Goal: Task Accomplishment & Management: Use online tool/utility

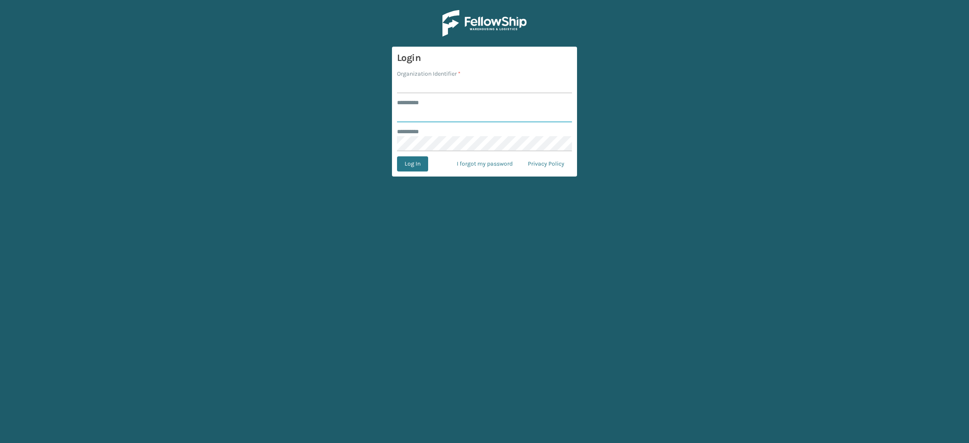
type input "**********"
click at [486, 82] on input "Organization Identifier *" at bounding box center [484, 85] width 175 height 15
type input "SuperAdminOrganization"
click at [421, 164] on button "Log In" at bounding box center [412, 163] width 31 height 15
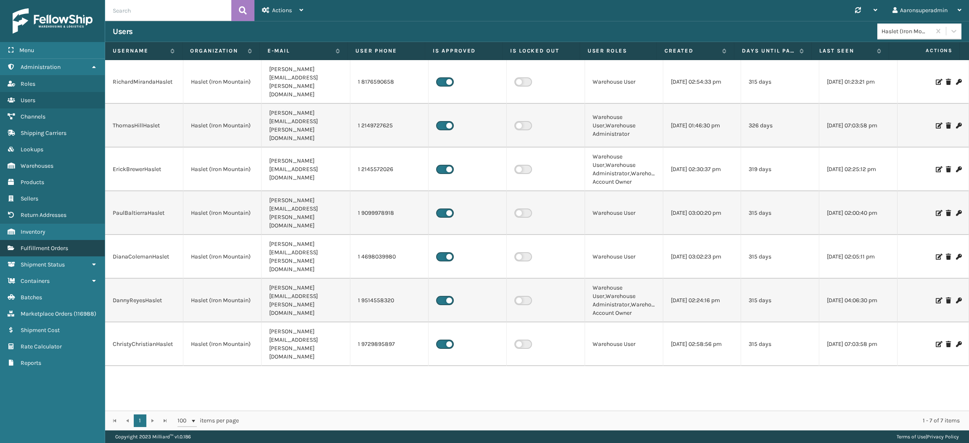
click at [58, 245] on span "Fulfillment Orders" at bounding box center [45, 248] width 48 height 7
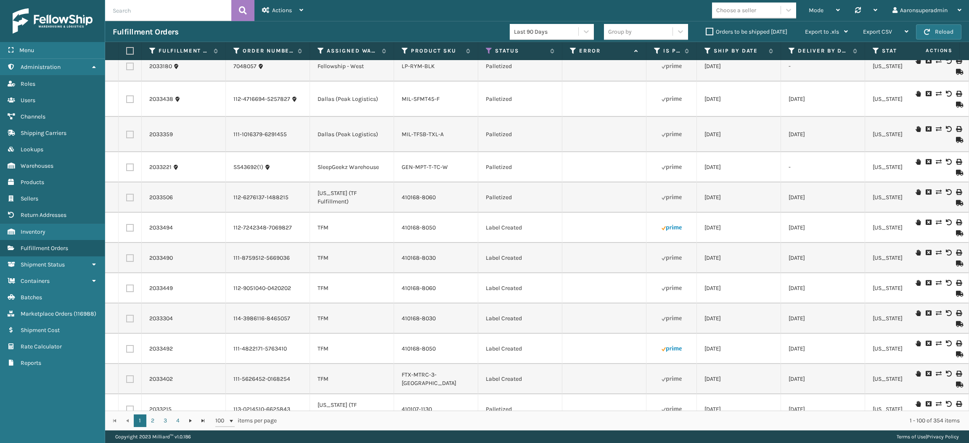
scroll to position [2493, 0]
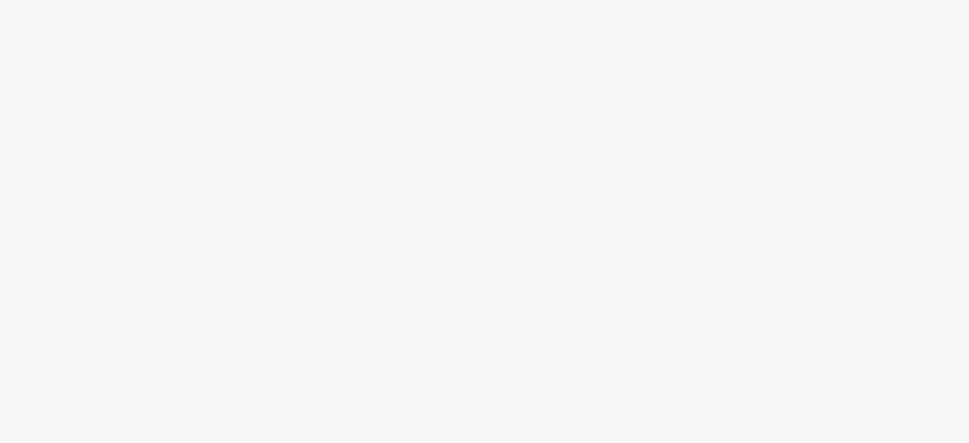
click at [228, 235] on body at bounding box center [484, 221] width 969 height 443
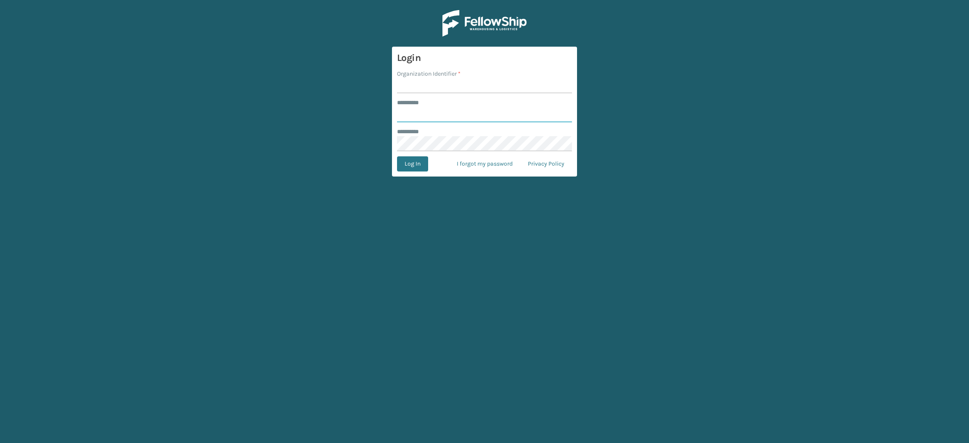
type input "**********"
click at [448, 92] on input "Organization Identifier *" at bounding box center [484, 85] width 175 height 15
type input "SuperAdminOrganization"
click at [406, 165] on button "Log In" at bounding box center [412, 163] width 31 height 15
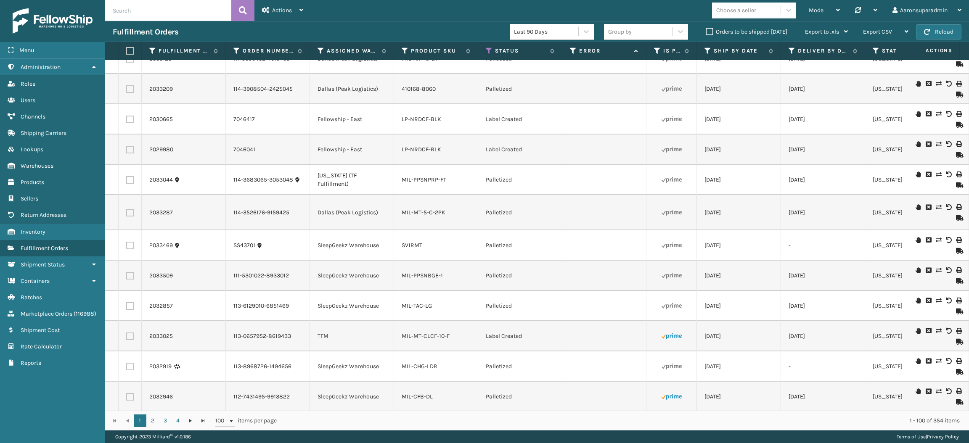
scroll to position [802, 0]
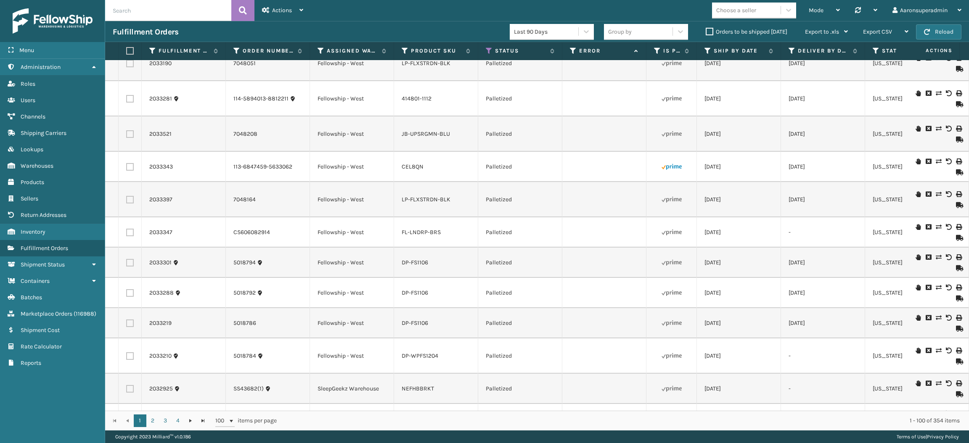
click at [708, 34] on label "Orders to be shipped [DATE]" at bounding box center [747, 31] width 82 height 7
click at [706, 32] on input "Orders to be shipped [DATE]" at bounding box center [706, 29] width 0 height 5
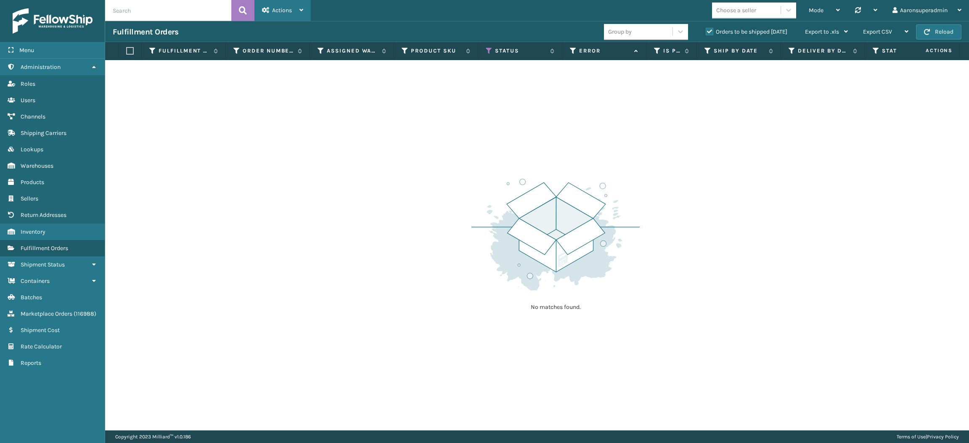
click at [288, 13] on span "Actions" at bounding box center [282, 10] width 20 height 7
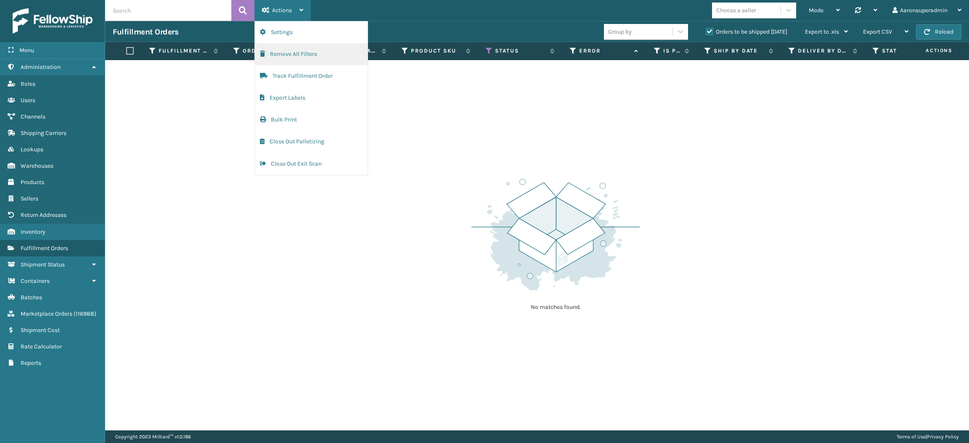
click at [297, 57] on button "Remove All Filters" at bounding box center [311, 54] width 113 height 22
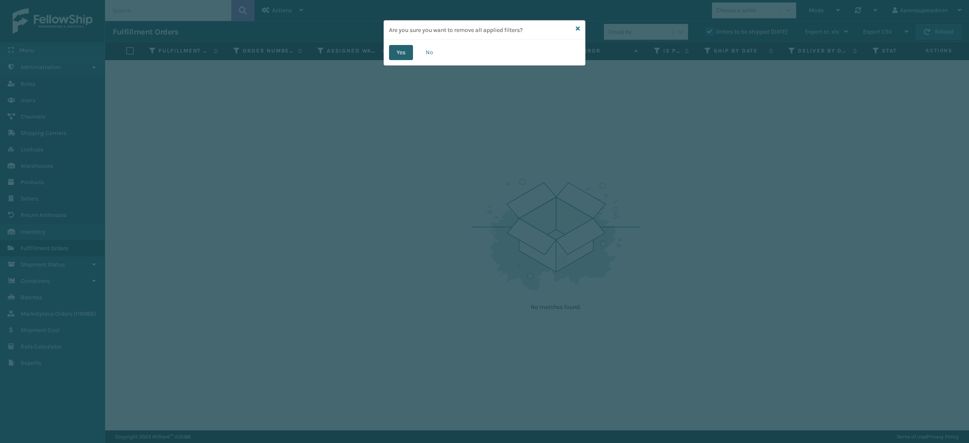
click at [391, 56] on button "Yes" at bounding box center [401, 52] width 24 height 15
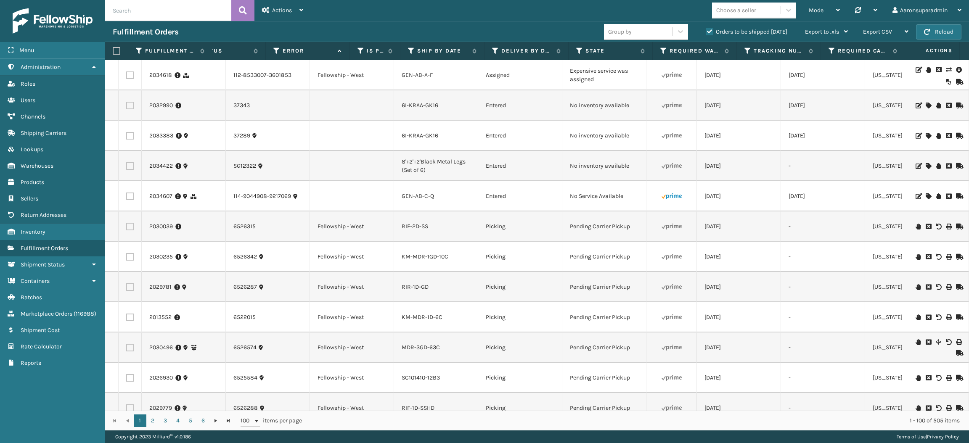
scroll to position [0, 0]
click at [946, 70] on icon at bounding box center [948, 70] width 5 height 6
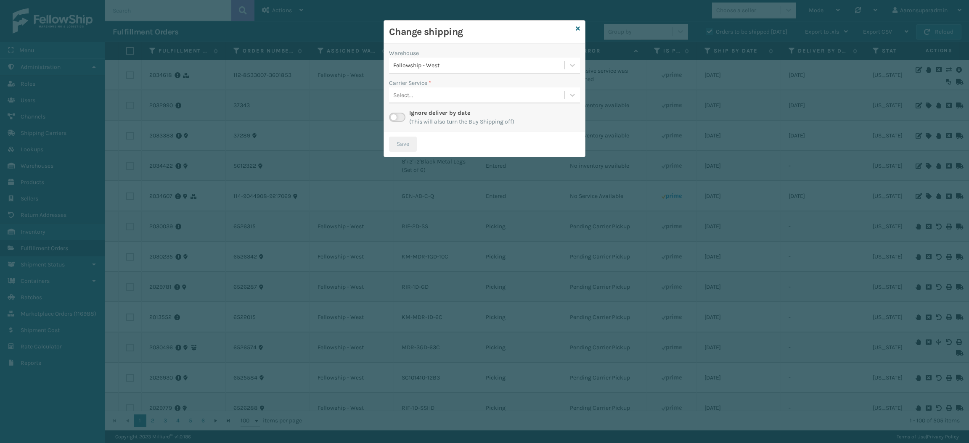
click at [400, 122] on div "Ignore deliver by date (This will also turn the Buy Shipping off)" at bounding box center [484, 118] width 191 height 18
click at [390, 113] on div at bounding box center [397, 118] width 16 height 10
click at [397, 116] on label at bounding box center [397, 117] width 16 height 9
click at [395, 116] on input "checkbox" at bounding box center [391, 115] width 5 height 5
click at [431, 101] on div "Select..." at bounding box center [476, 95] width 175 height 14
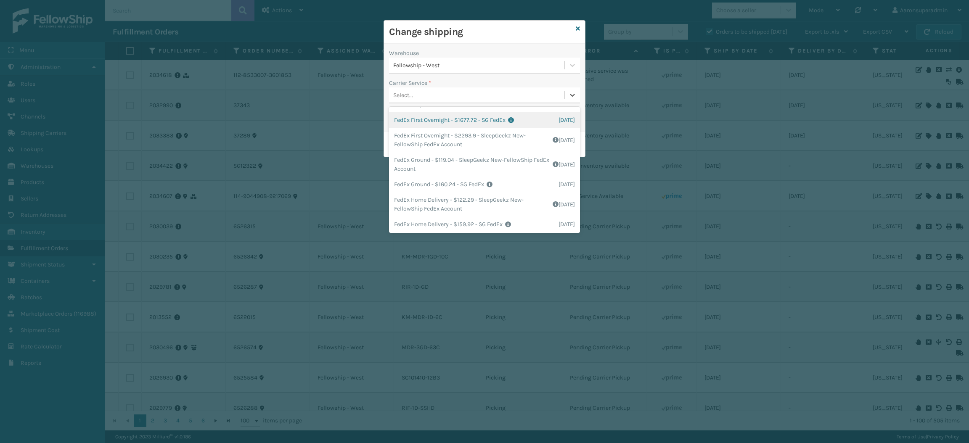
scroll to position [117, 0]
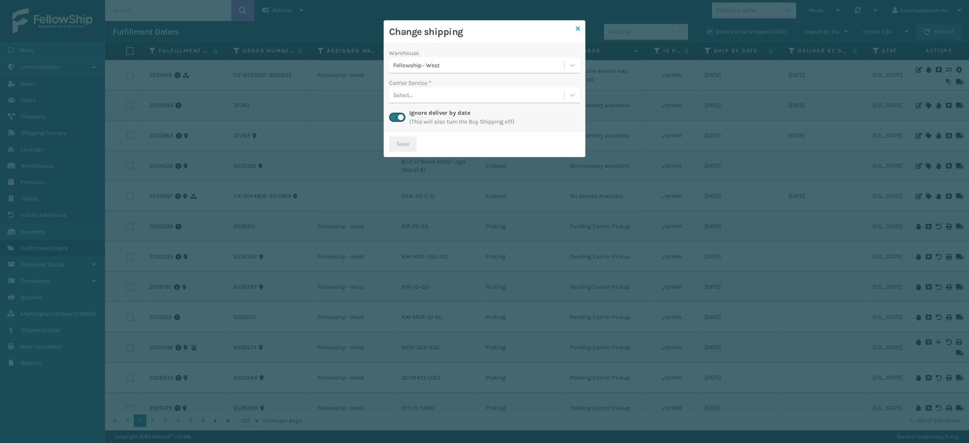
click at [576, 27] on icon at bounding box center [578, 29] width 4 height 6
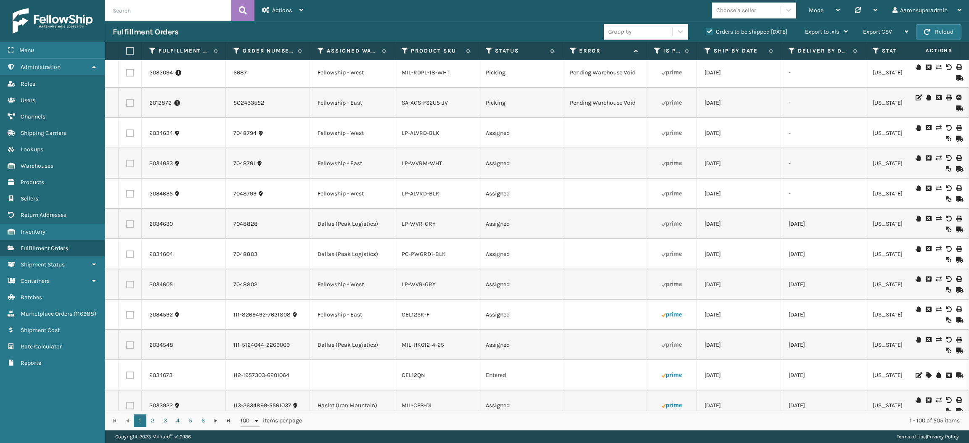
scroll to position [1031, 0]
